Goal: Information Seeking & Learning: Learn about a topic

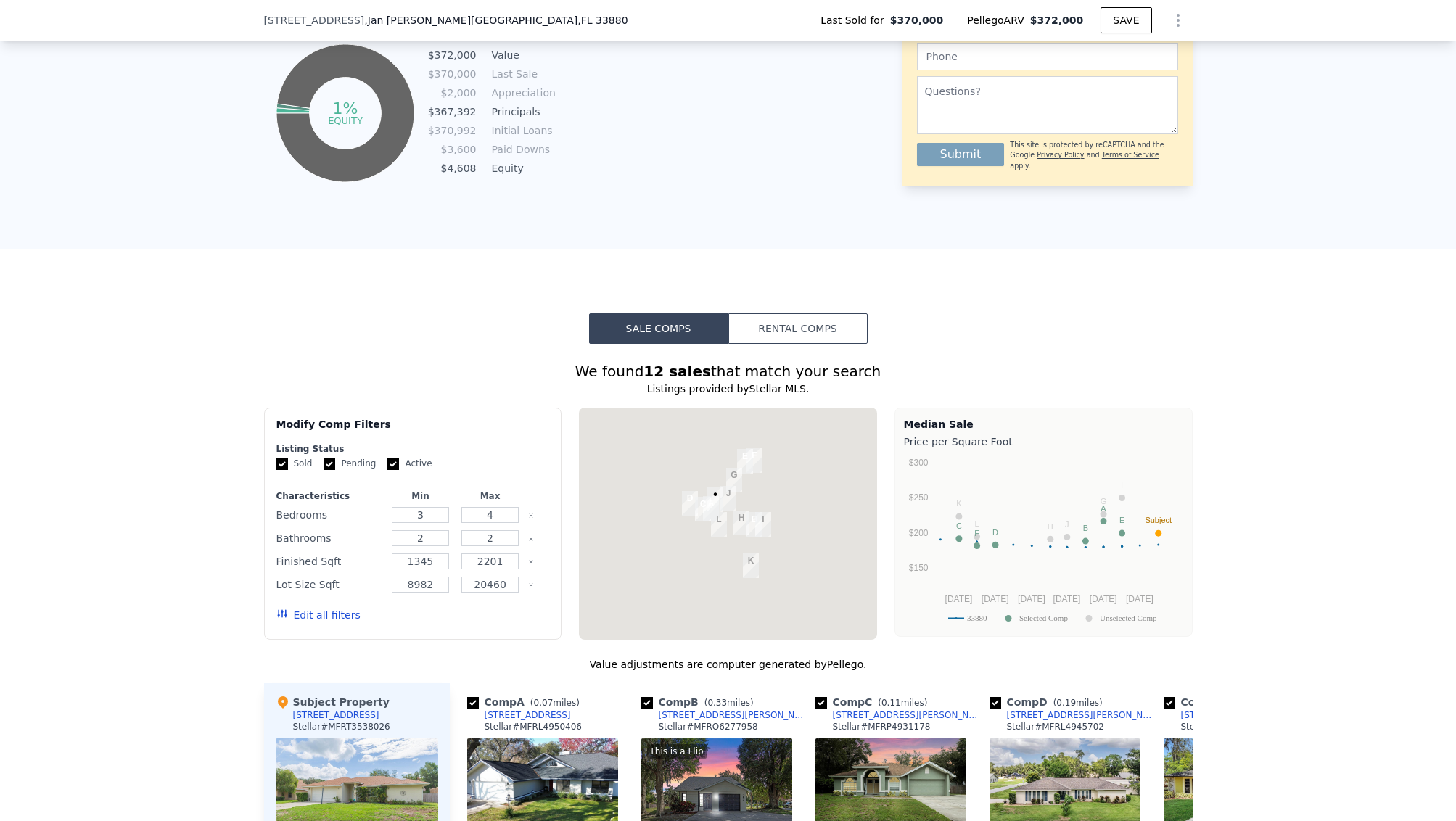
scroll to position [1422, 0]
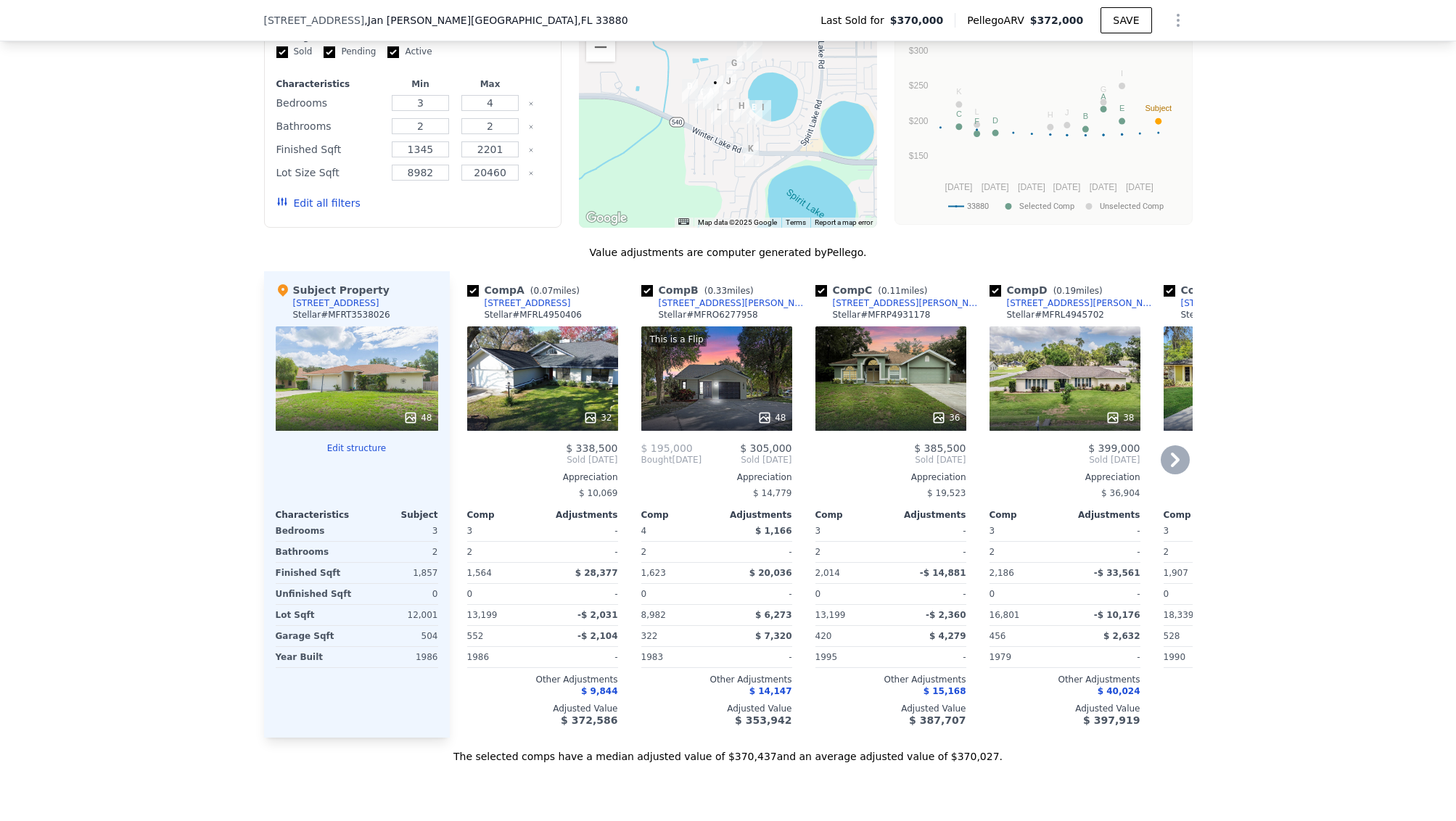
click at [551, 377] on div "32" at bounding box center [542, 378] width 150 height 104
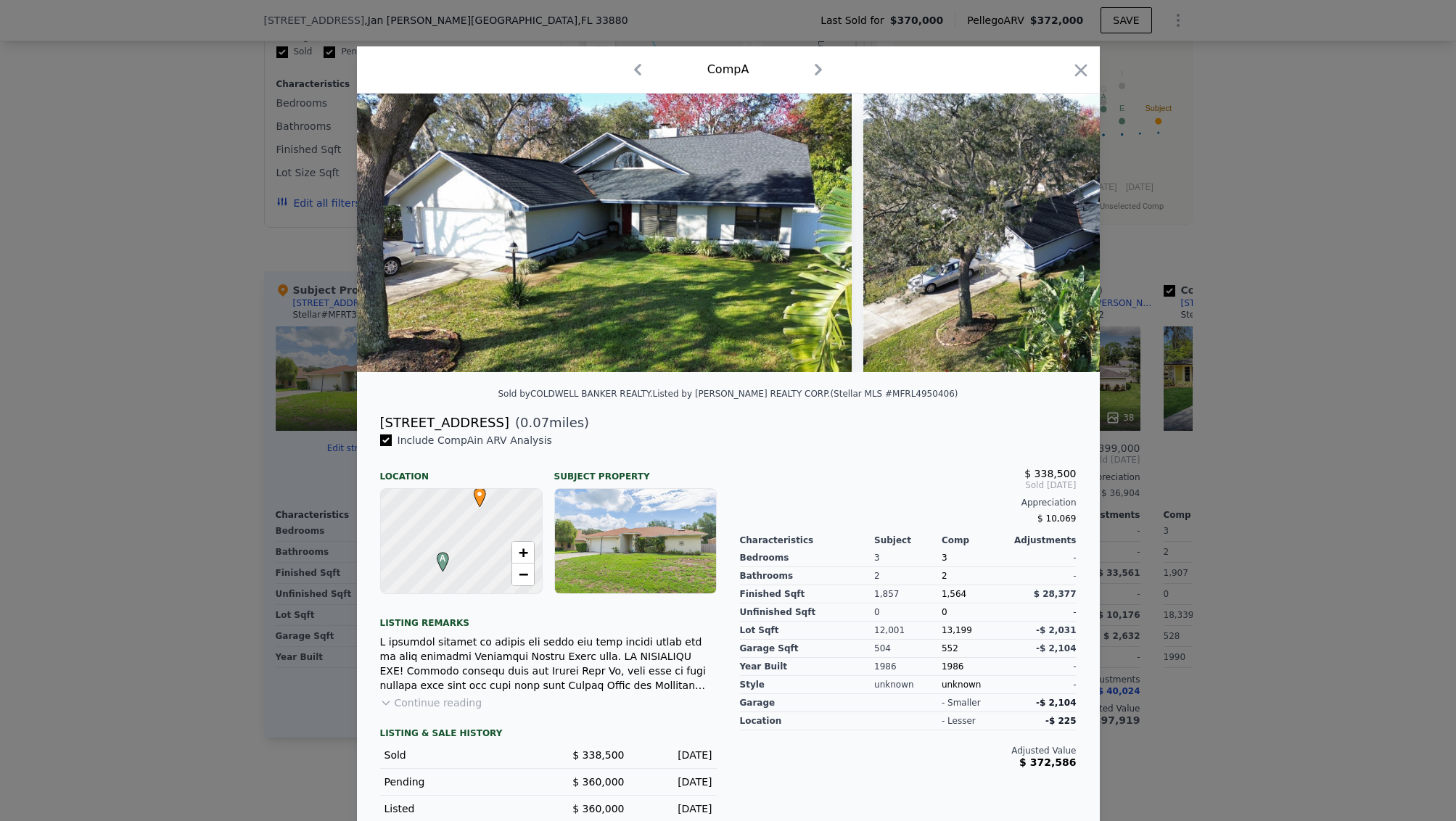
scroll to position [13, 0]
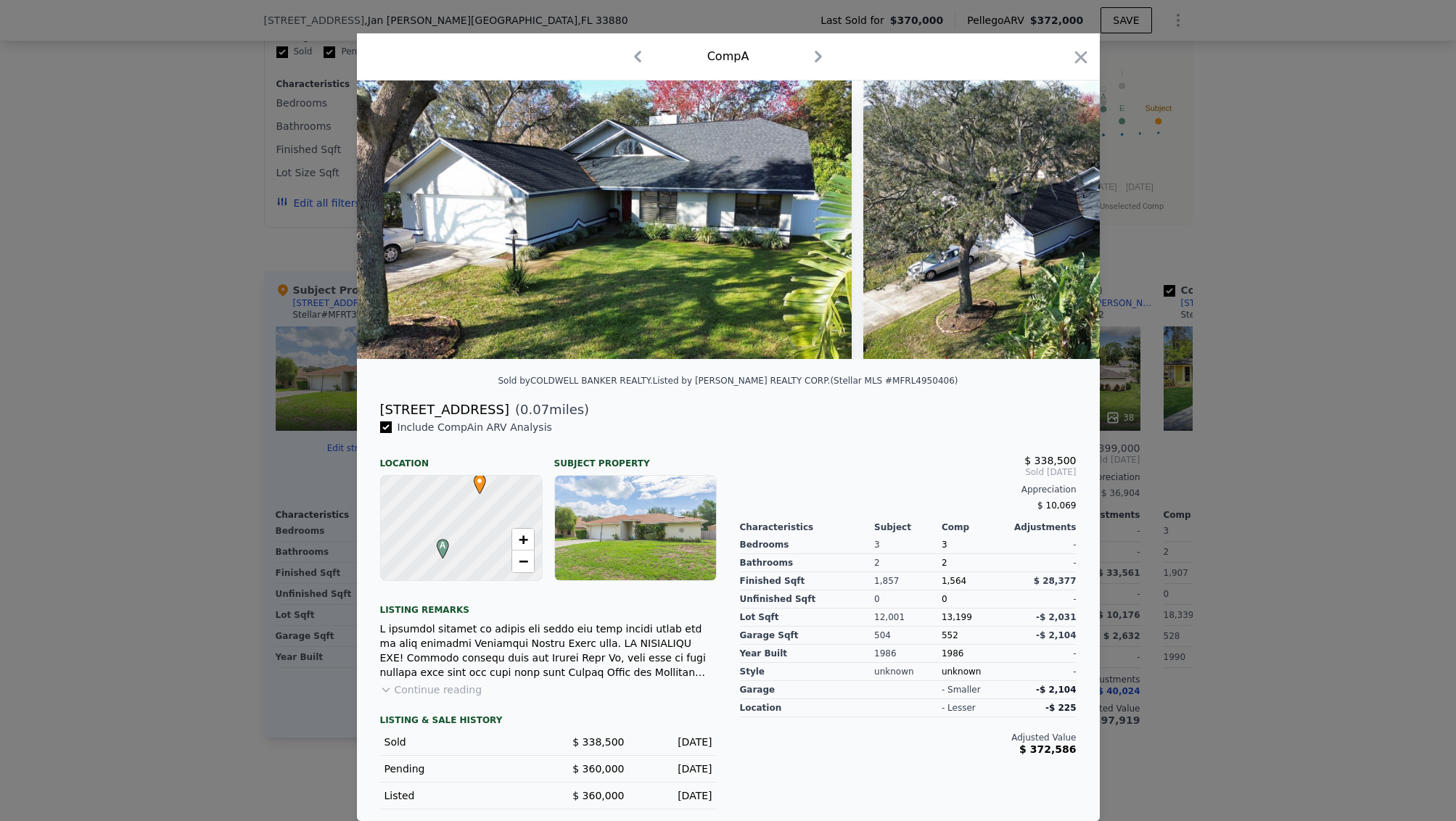
click at [466, 692] on button "Continue reading" at bounding box center [431, 689] width 102 height 14
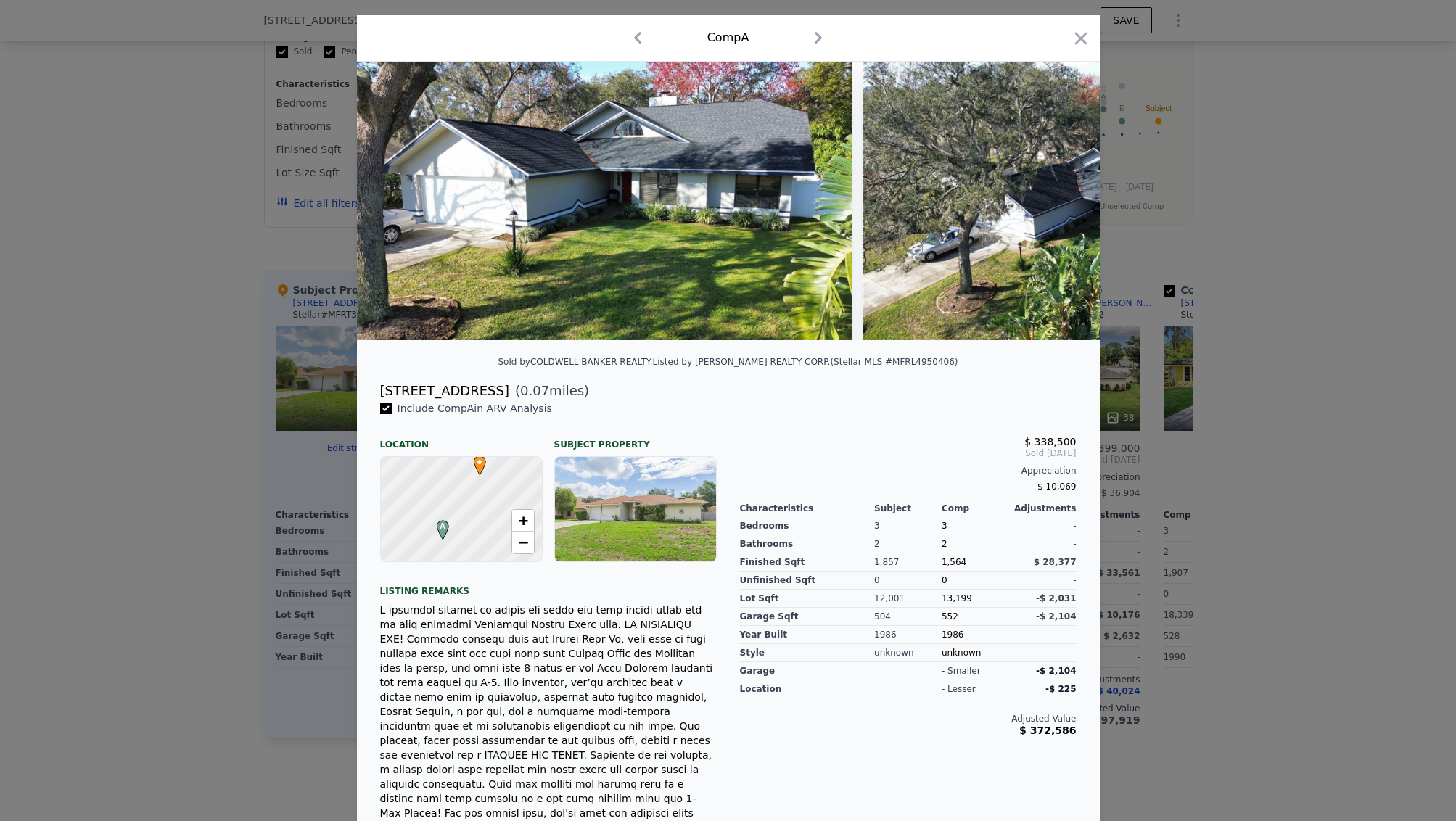
scroll to position [0, 0]
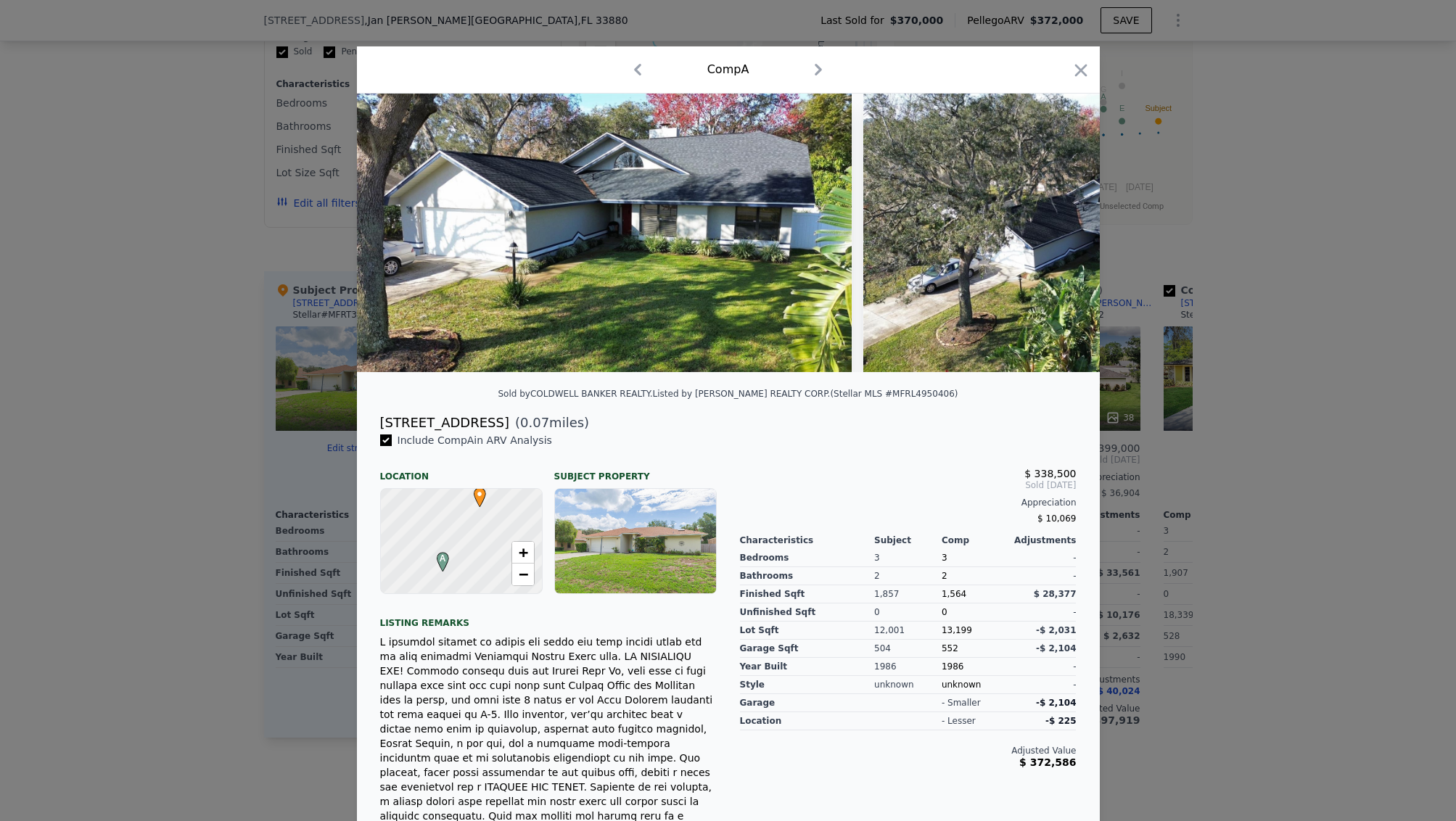
click at [450, 423] on div "[STREET_ADDRESS]" at bounding box center [444, 422] width 129 height 20
click at [643, 434] on div "Include Comp A in ARV Analysis" at bounding box center [548, 440] width 336 height 14
click at [1082, 75] on icon "button" at bounding box center [1081, 70] width 20 height 20
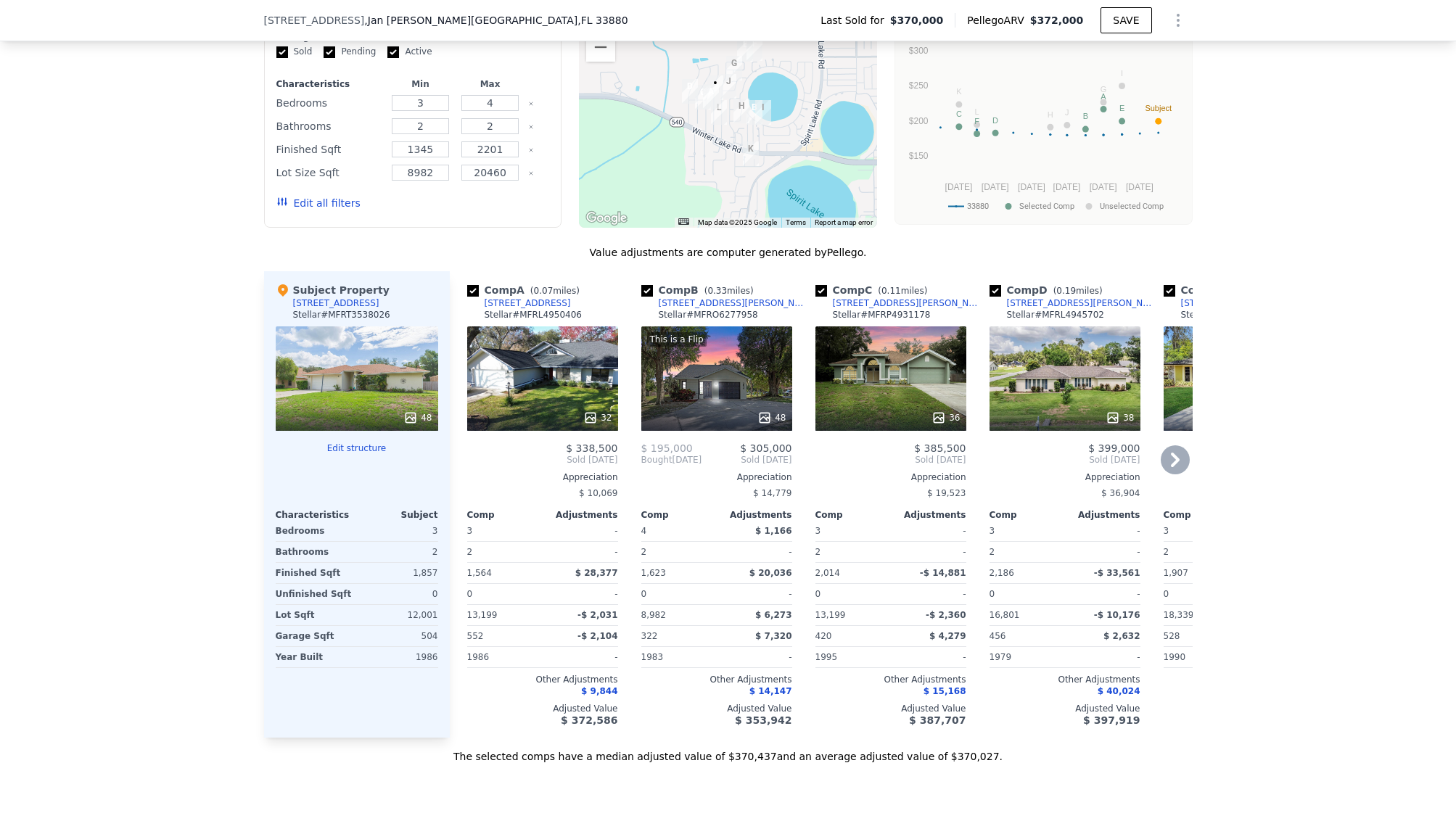
click at [533, 299] on div "[STREET_ADDRESS]" at bounding box center [528, 303] width 86 height 11
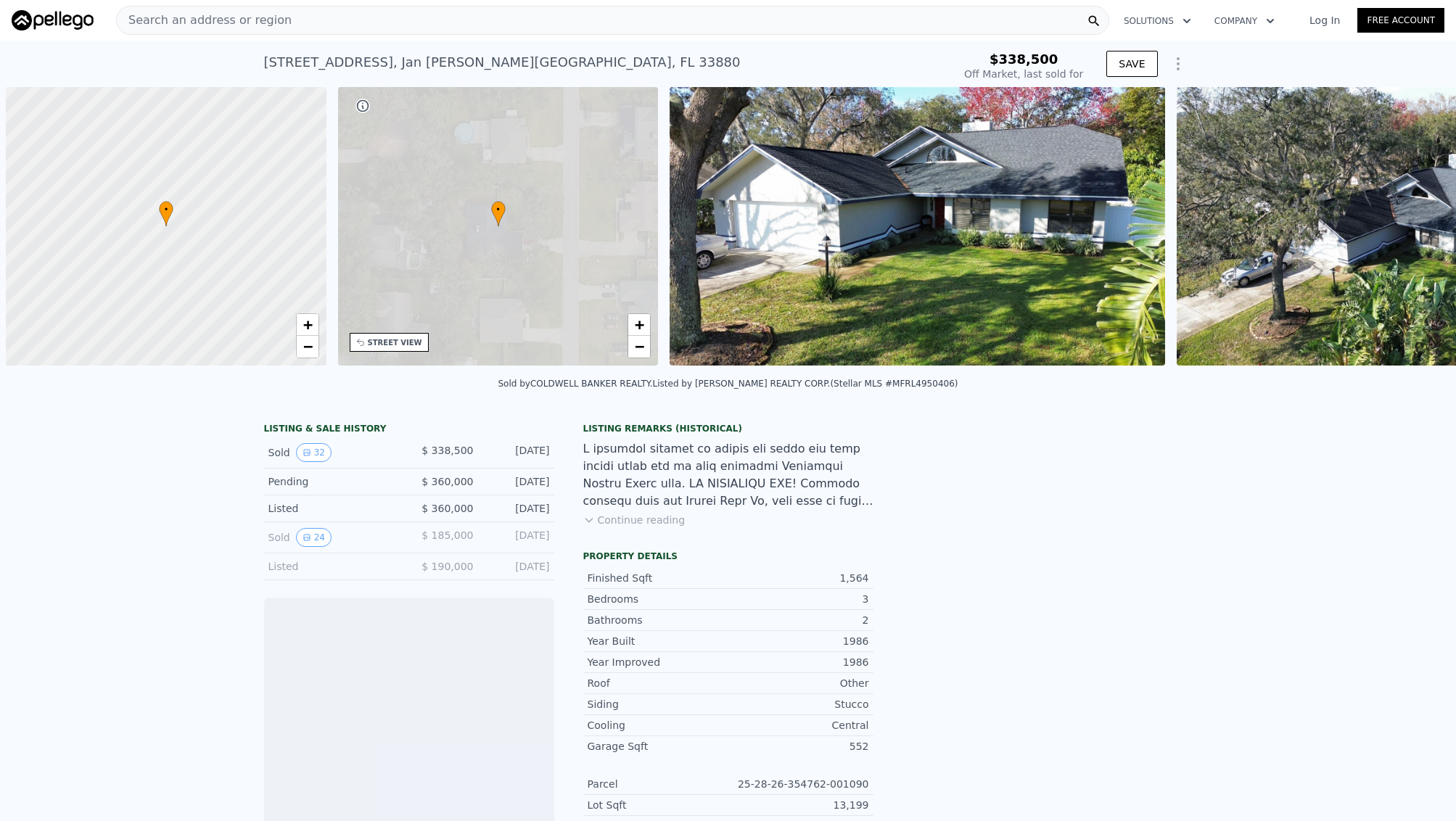
scroll to position [0, 6]
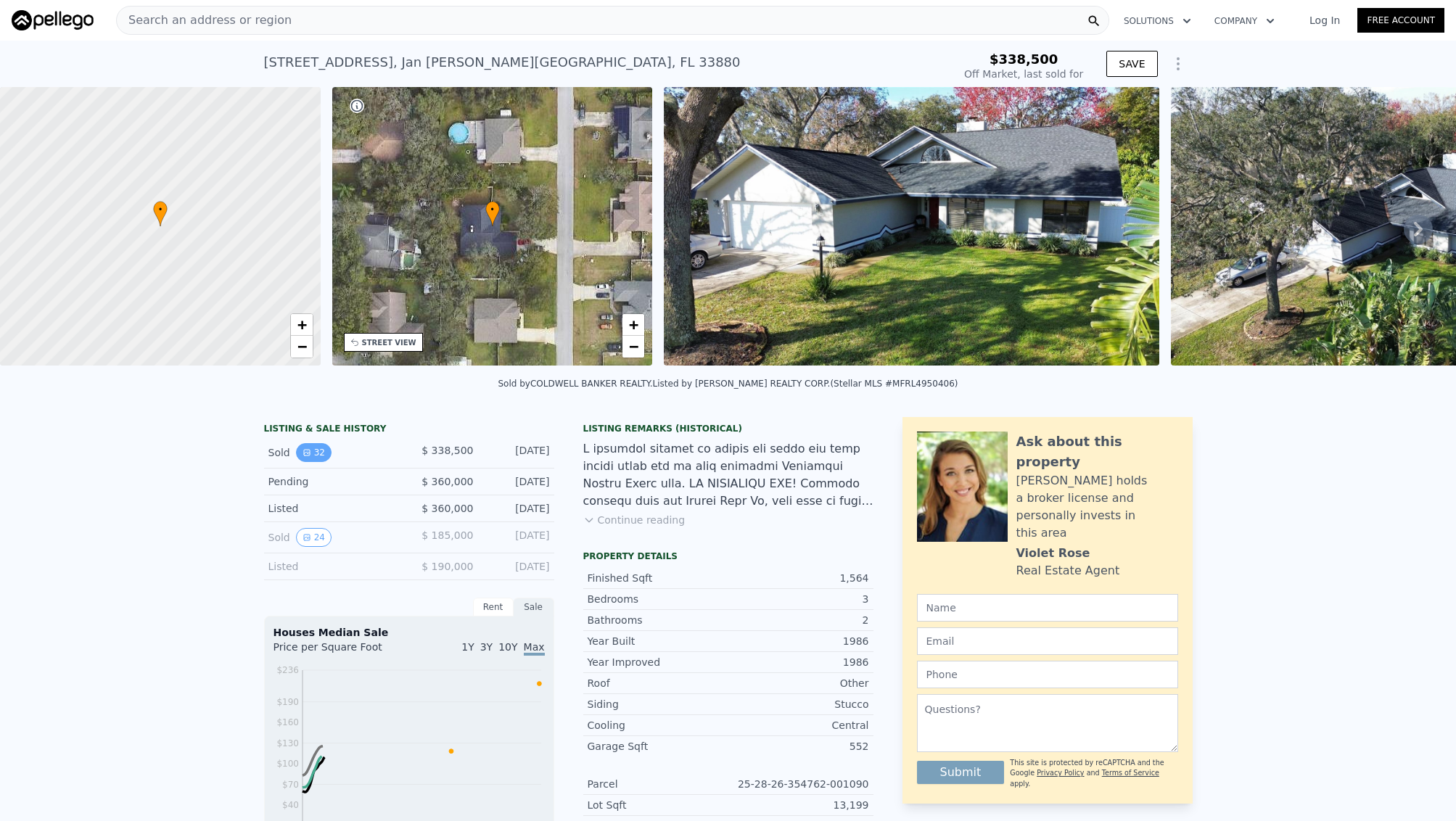
click at [303, 449] on icon "View historical data" at bounding box center [307, 452] width 9 height 9
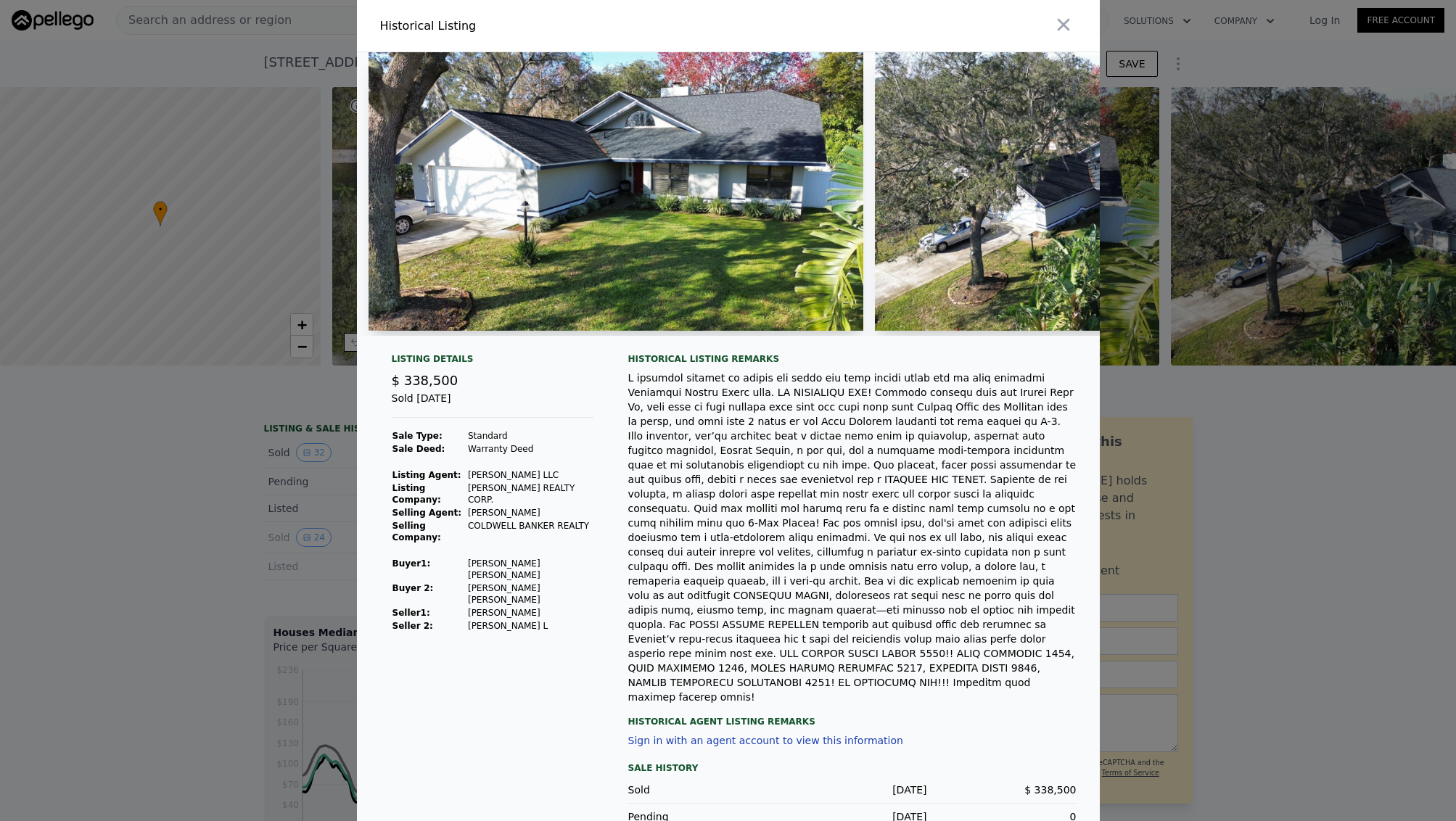
type input "$ 350,000"
type input "-$ 29,757"
